Goal: Task Accomplishment & Management: Manage account settings

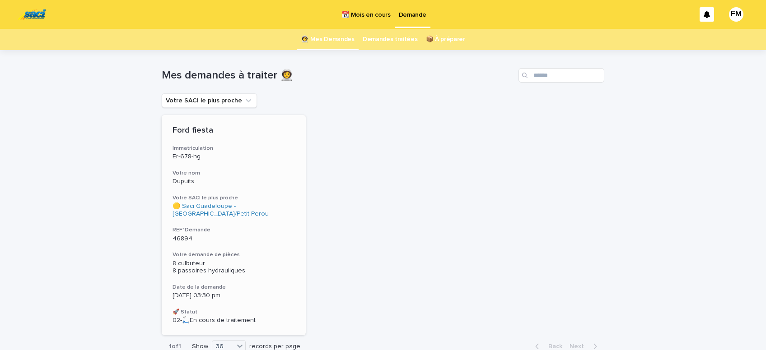
click at [186, 257] on h3 "Votre demande de pièces" at bounding box center [234, 255] width 122 height 7
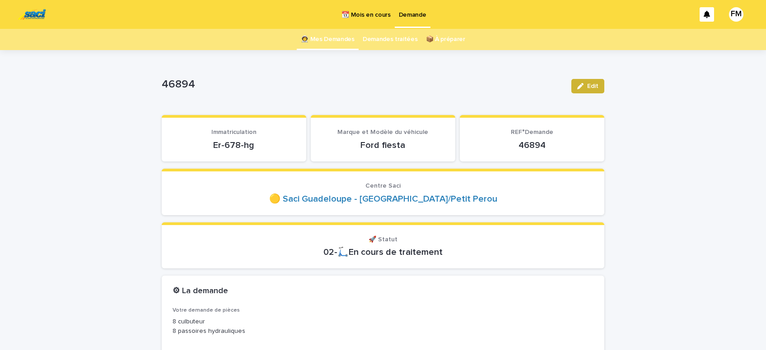
click at [598, 84] on span "Edit" at bounding box center [592, 86] width 11 height 6
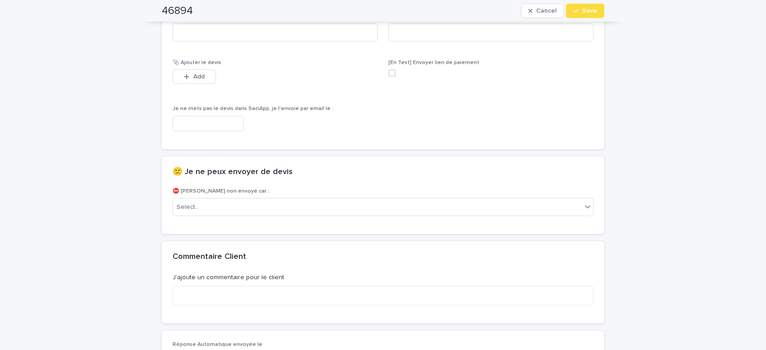
scroll to position [575, 0]
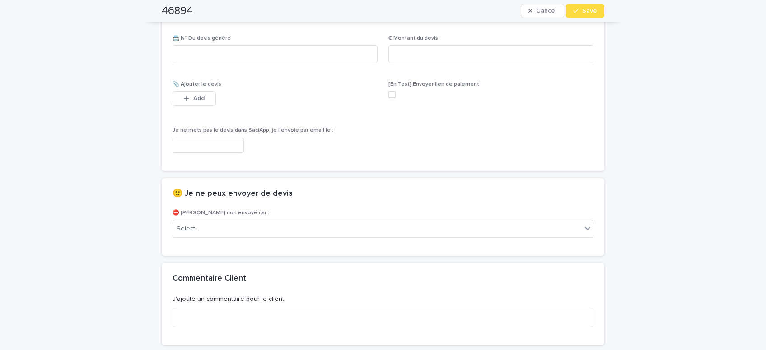
click at [221, 145] on input "text" at bounding box center [208, 146] width 71 height 16
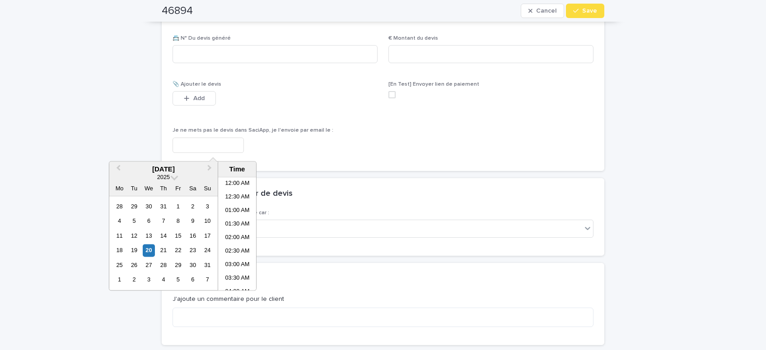
scroll to position [370, 0]
click at [234, 235] on li "03:30 PM" at bounding box center [237, 235] width 38 height 14
type input "**********"
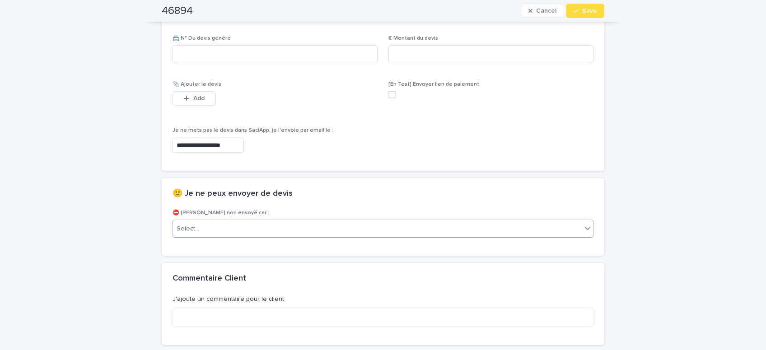
click at [205, 230] on div "Select..." at bounding box center [377, 229] width 409 height 15
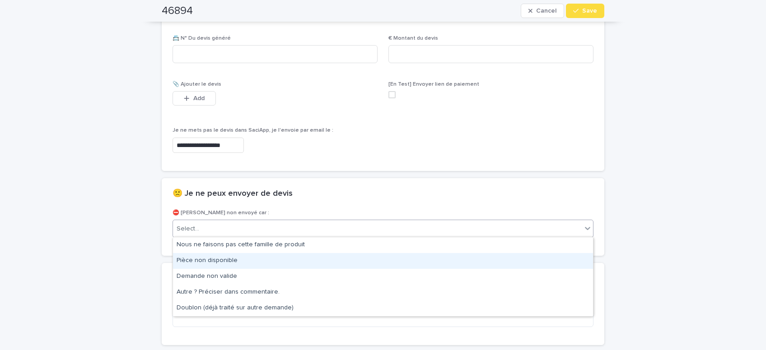
click at [202, 260] on div "Pièce non disponible" at bounding box center [383, 261] width 420 height 16
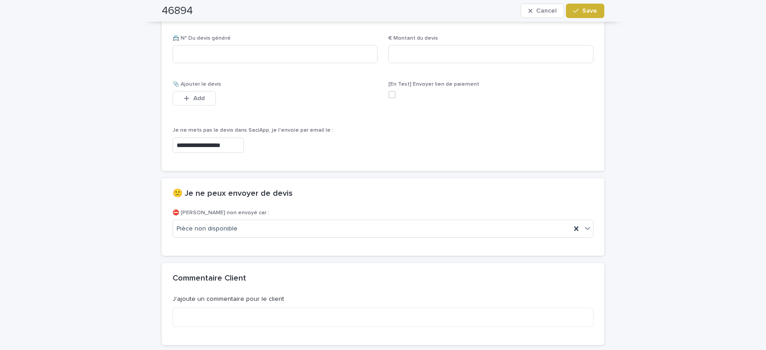
click at [580, 14] on div "button" at bounding box center [577, 11] width 9 height 6
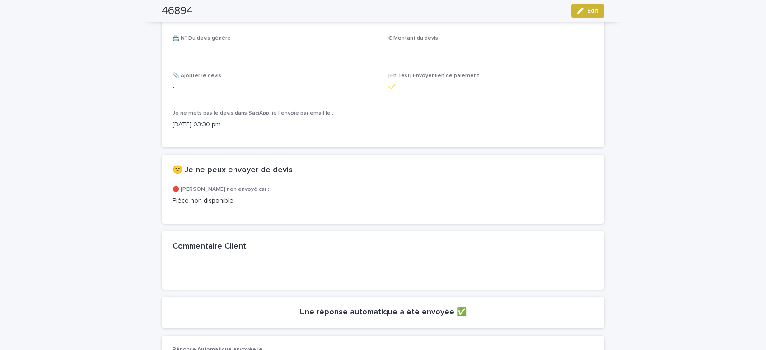
click at [583, 12] on icon "button" at bounding box center [580, 11] width 6 height 6
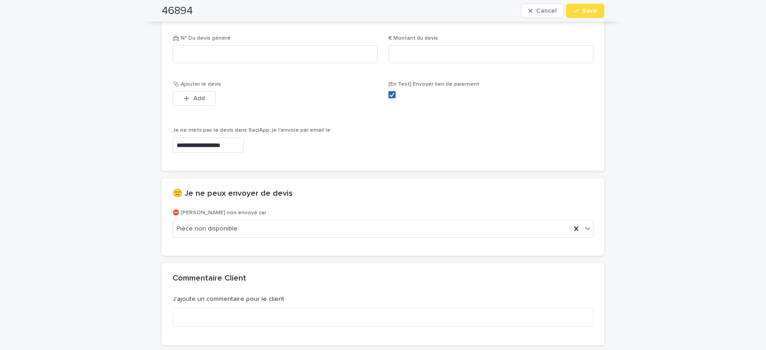
click at [394, 93] on polyline at bounding box center [392, 95] width 4 height 4
click at [583, 16] on button "Save" at bounding box center [585, 11] width 38 height 14
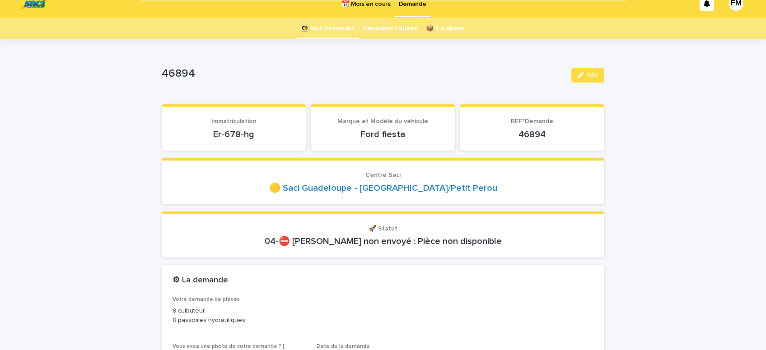
scroll to position [0, 0]
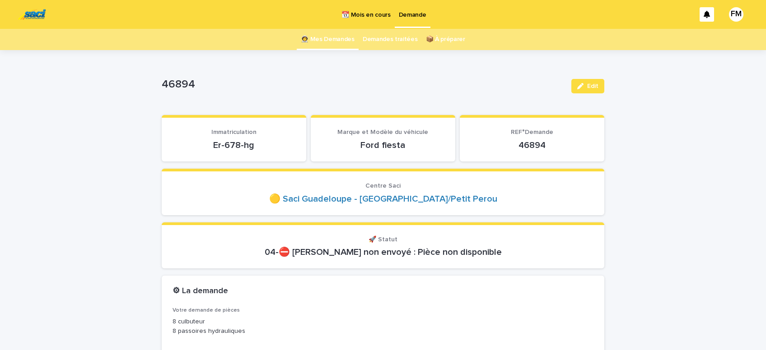
click at [411, 16] on p "Demande" at bounding box center [413, 9] width 28 height 19
